Goal: Contribute content: Add original content to the website for others to see

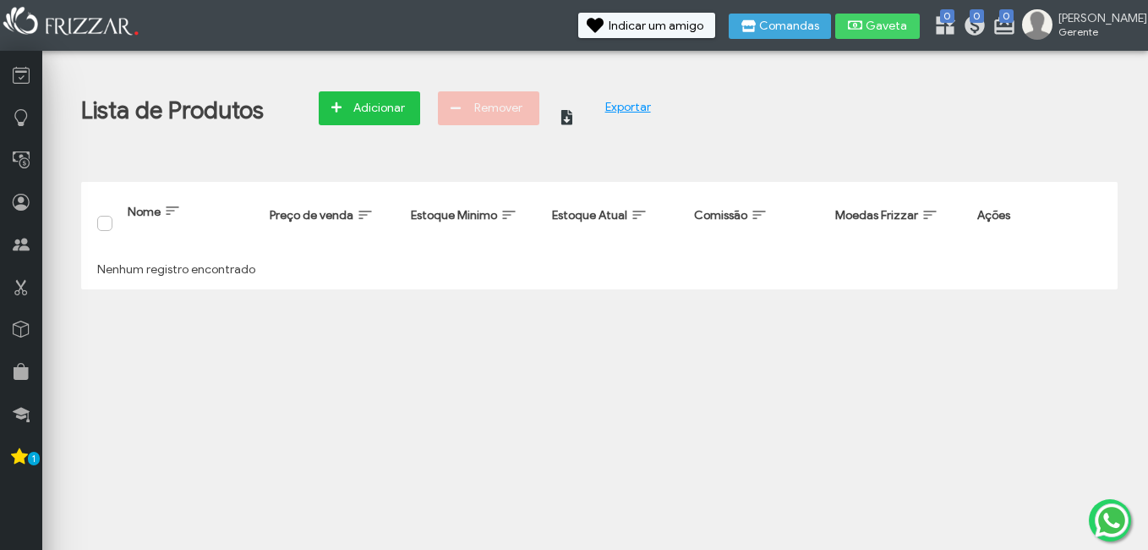
click at [331, 119] on button "Adicionar" at bounding box center [369, 108] width 101 height 34
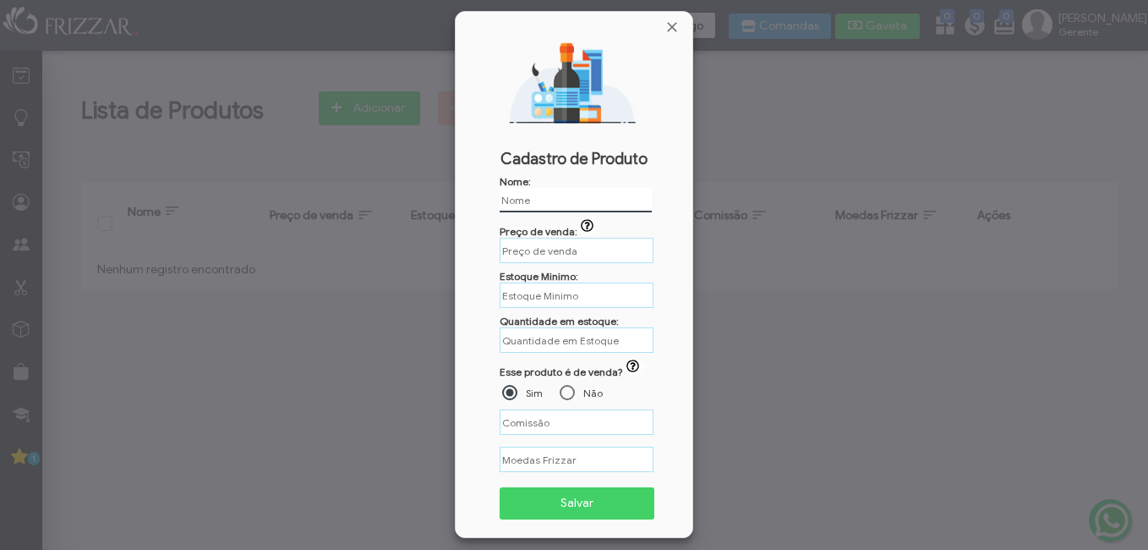
click at [546, 193] on input "text" at bounding box center [576, 200] width 152 height 25
type input "[GEOGRAPHIC_DATA]"
type input "R$"
type input "[GEOGRAPHIC_DATA]"
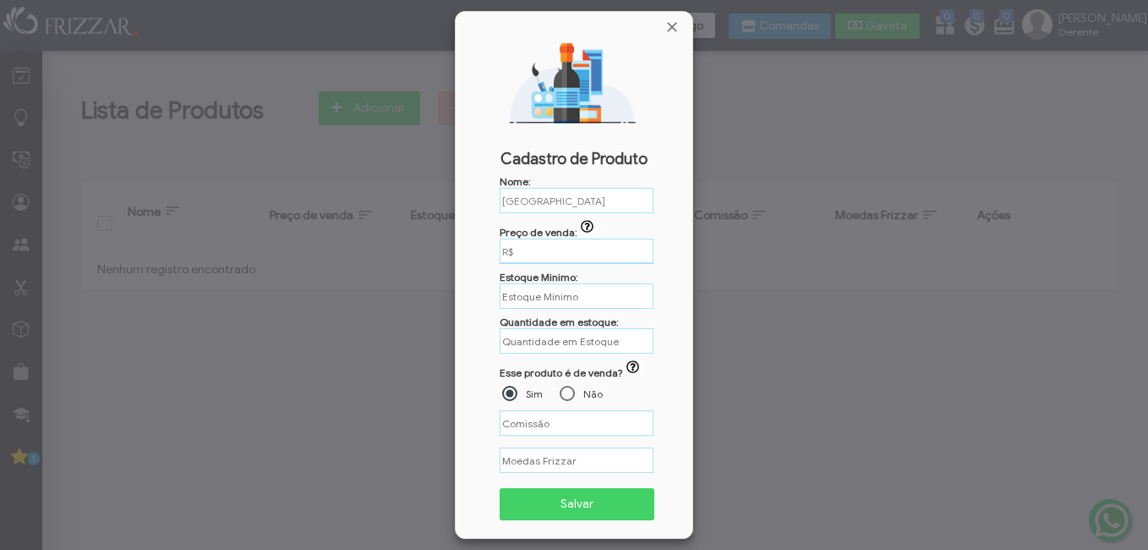
click at [545, 254] on input "R$" at bounding box center [577, 250] width 154 height 25
type input "R$ 30,00"
click at [552, 298] on input "text" at bounding box center [577, 295] width 154 height 25
type input "1"
click at [553, 344] on input "text" at bounding box center [577, 340] width 154 height 26
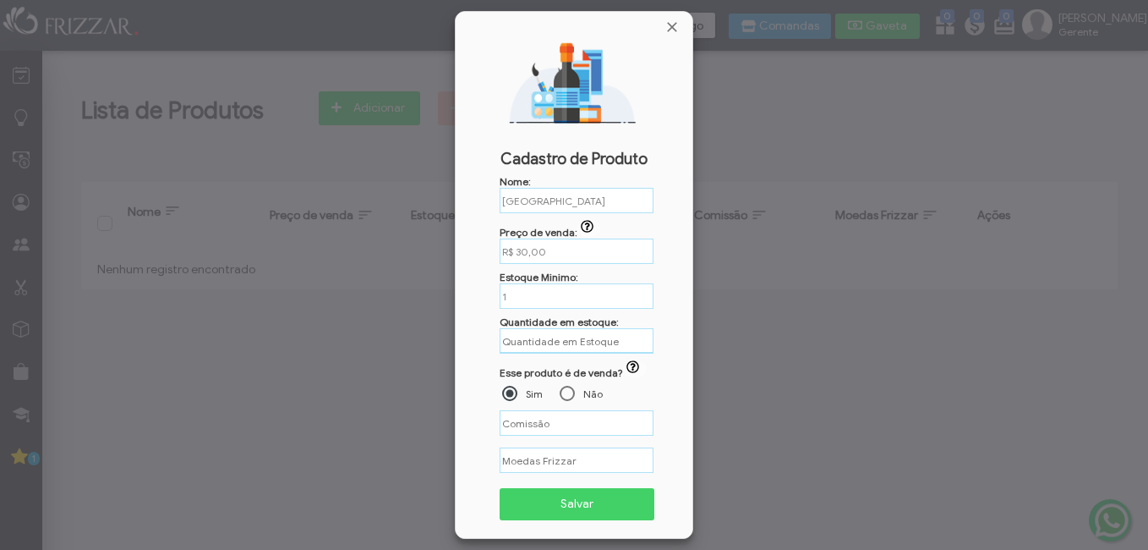
type input "5"
type input "%"
type input "7"
type input "%"
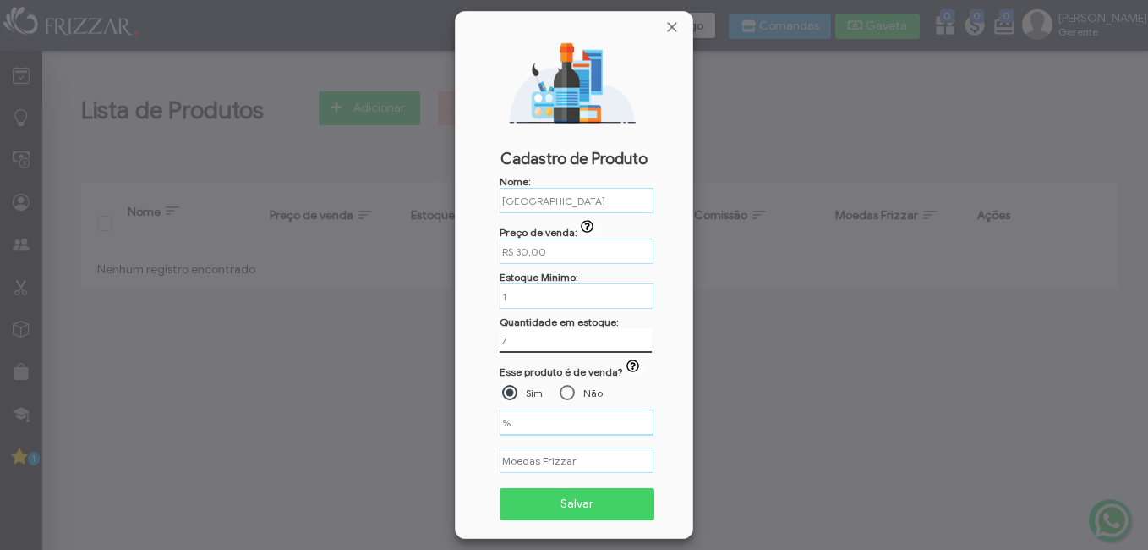
click at [583, 414] on input "%" at bounding box center [577, 422] width 154 height 26
type input "35,00%"
click at [599, 509] on span "Salvar" at bounding box center [577, 502] width 131 height 25
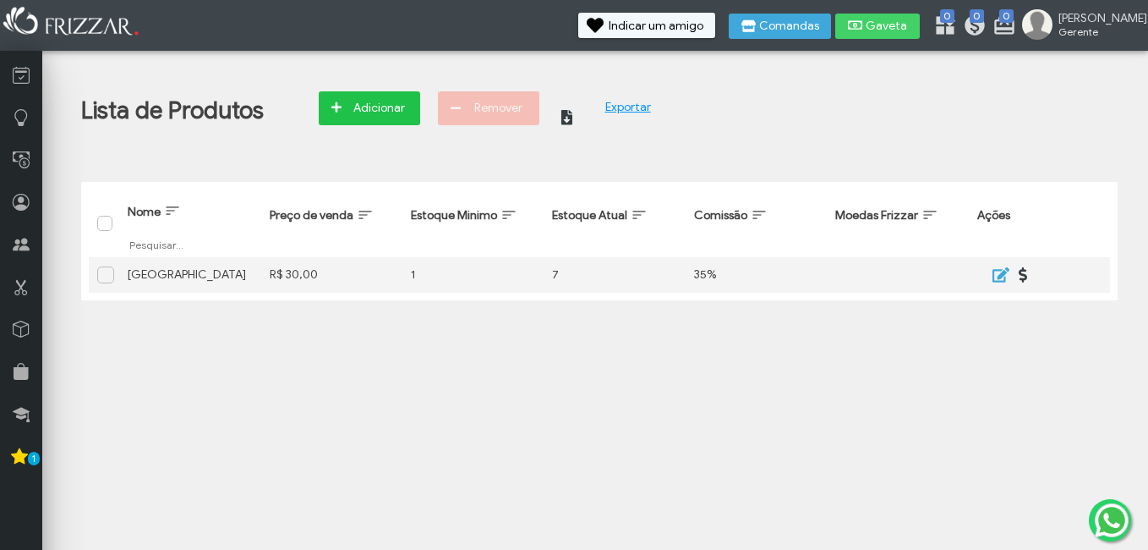
click at [364, 99] on span "Adicionar" at bounding box center [378, 108] width 59 height 25
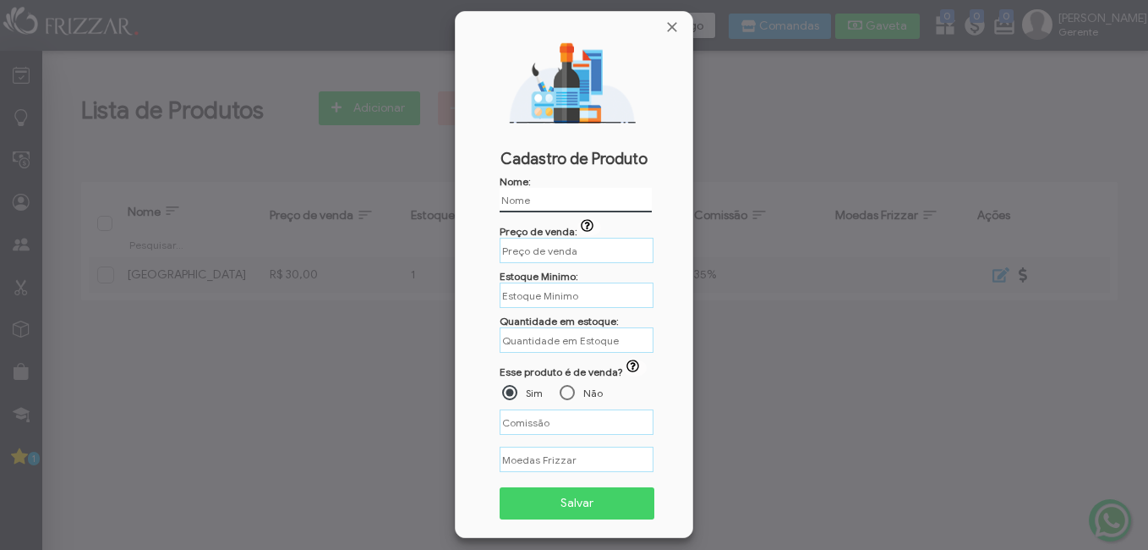
type input "R$"
type input "POMADA CARAMELITO 80GR"
type input "R$"
type input "POMADA CARAMELITO 80GR"
click at [561, 255] on input "R$" at bounding box center [577, 250] width 154 height 25
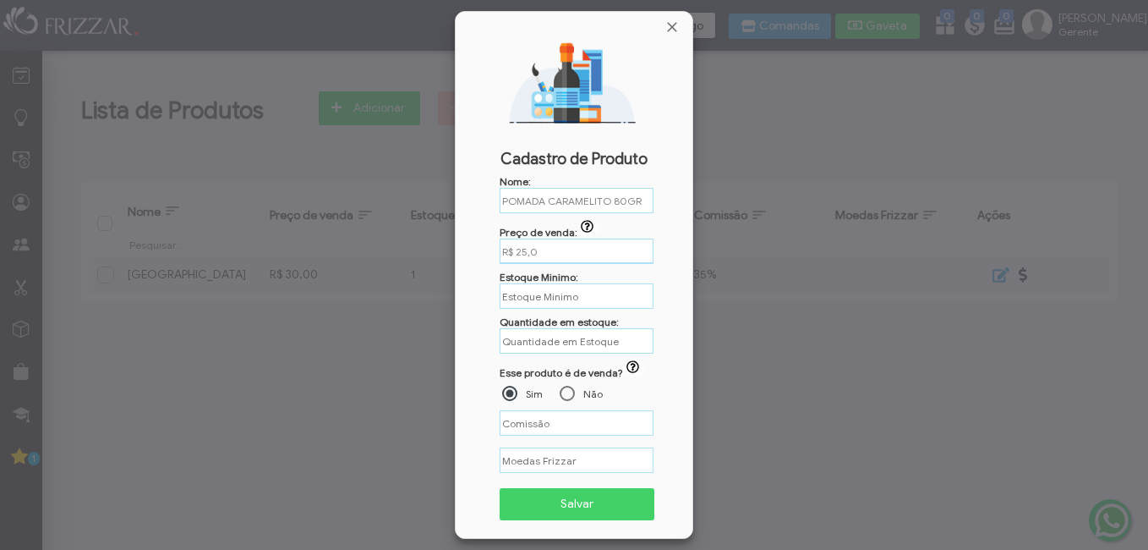
type input "R$ 25,00"
click at [566, 296] on input "text" at bounding box center [577, 295] width 154 height 26
type input "1"
click at [550, 343] on input "text" at bounding box center [577, 340] width 154 height 25
type input "8"
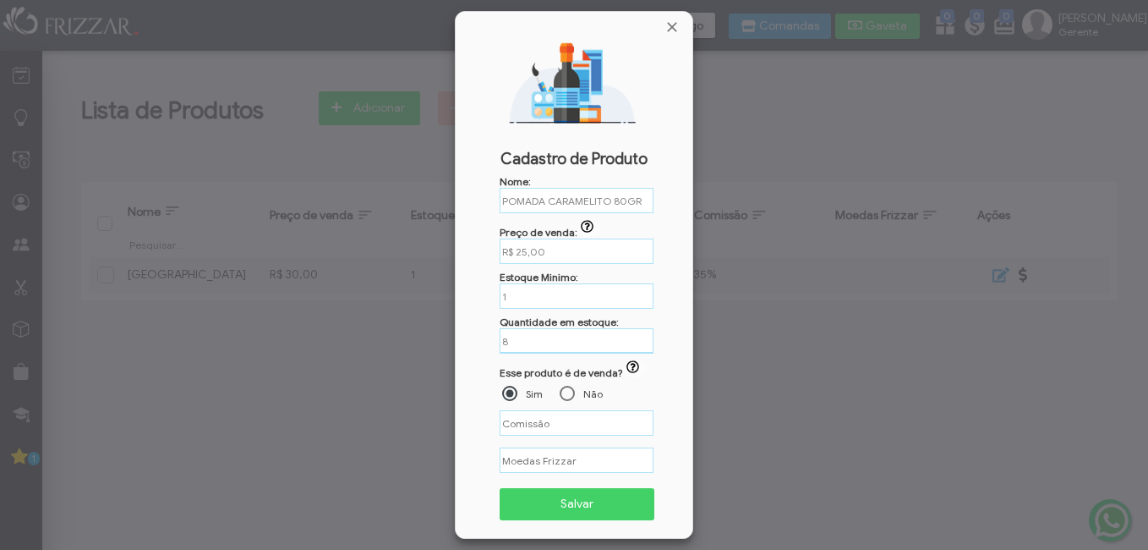
type input "%"
click at [571, 428] on input "%" at bounding box center [577, 422] width 154 height 25
type input "35,00%"
click at [567, 495] on span "Salvar" at bounding box center [577, 503] width 131 height 25
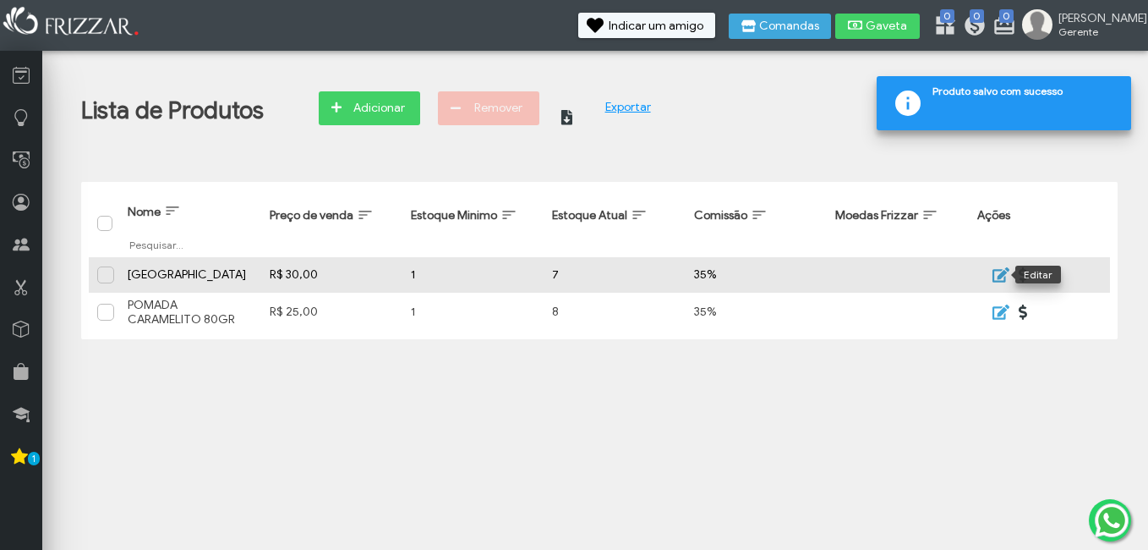
click at [1000, 277] on icon "submit" at bounding box center [1001, 274] width 17 height 15
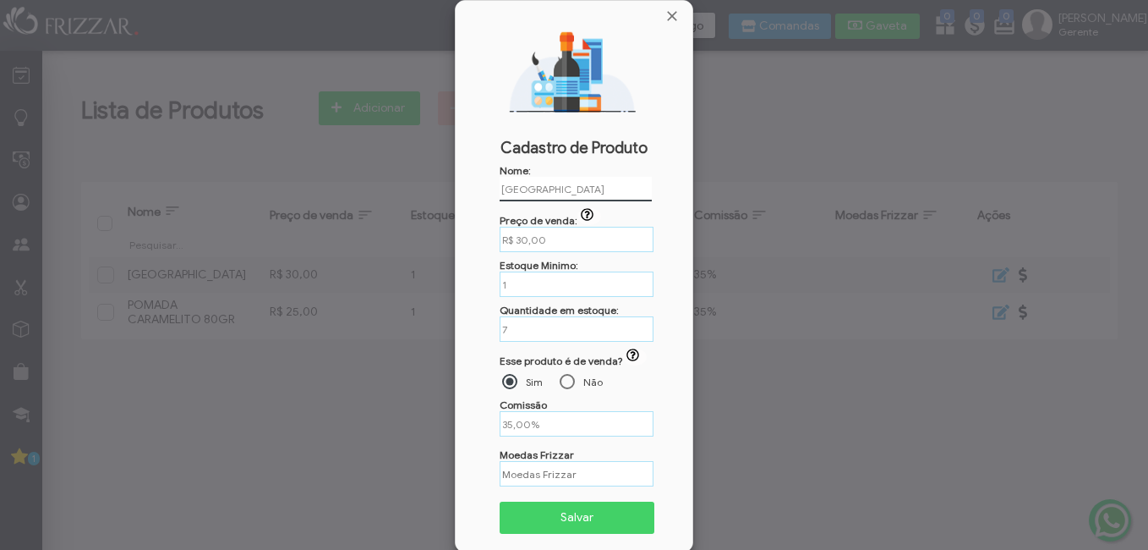
click at [584, 191] on input "[GEOGRAPHIC_DATA]" at bounding box center [576, 189] width 152 height 25
type input "POMADA TOWER 80GR"
click at [578, 525] on span "Salvar" at bounding box center [577, 517] width 131 height 25
